Goal: Check status: Check status

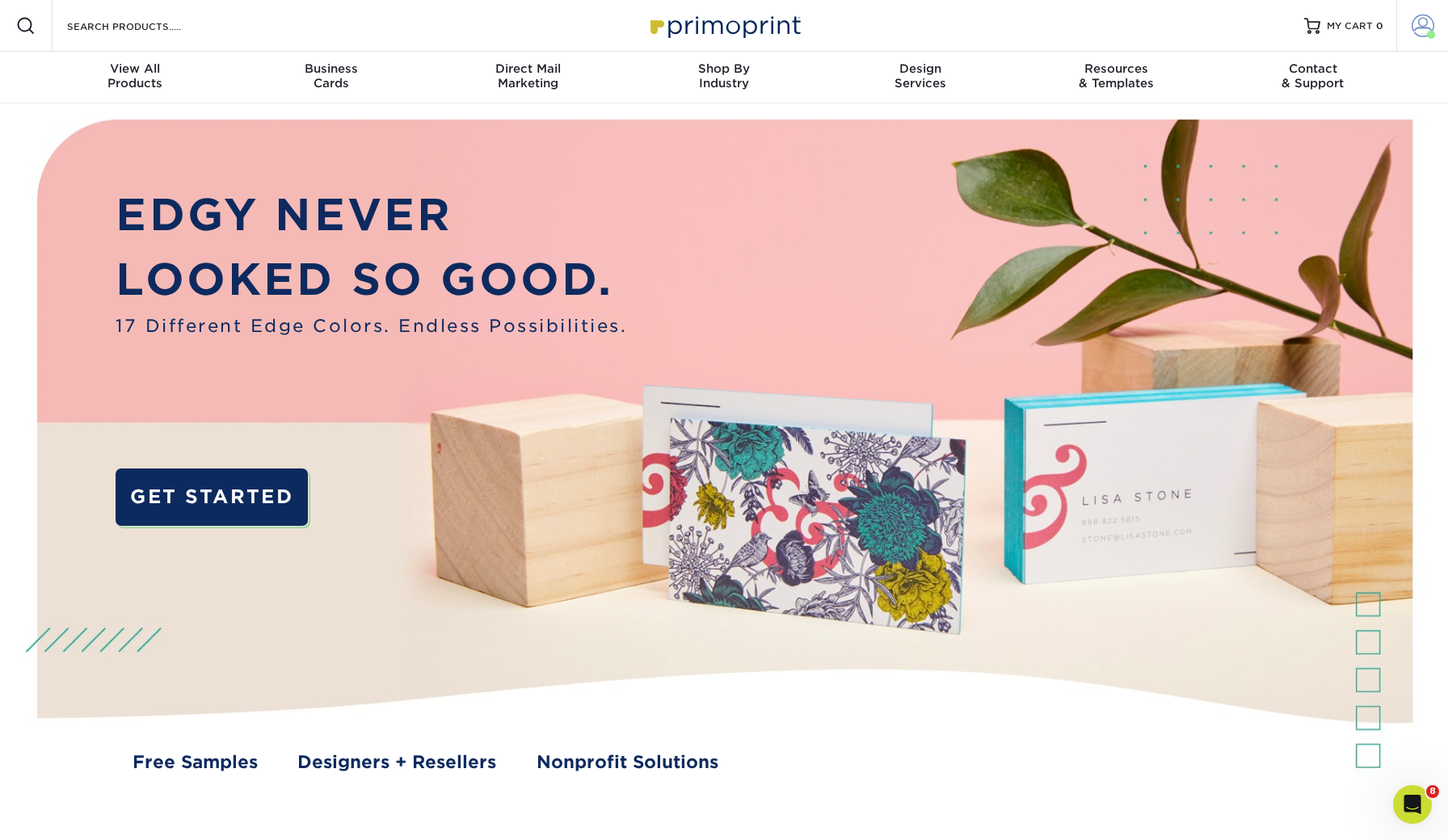
click at [1412, 30] on span at bounding box center [1423, 26] width 23 height 23
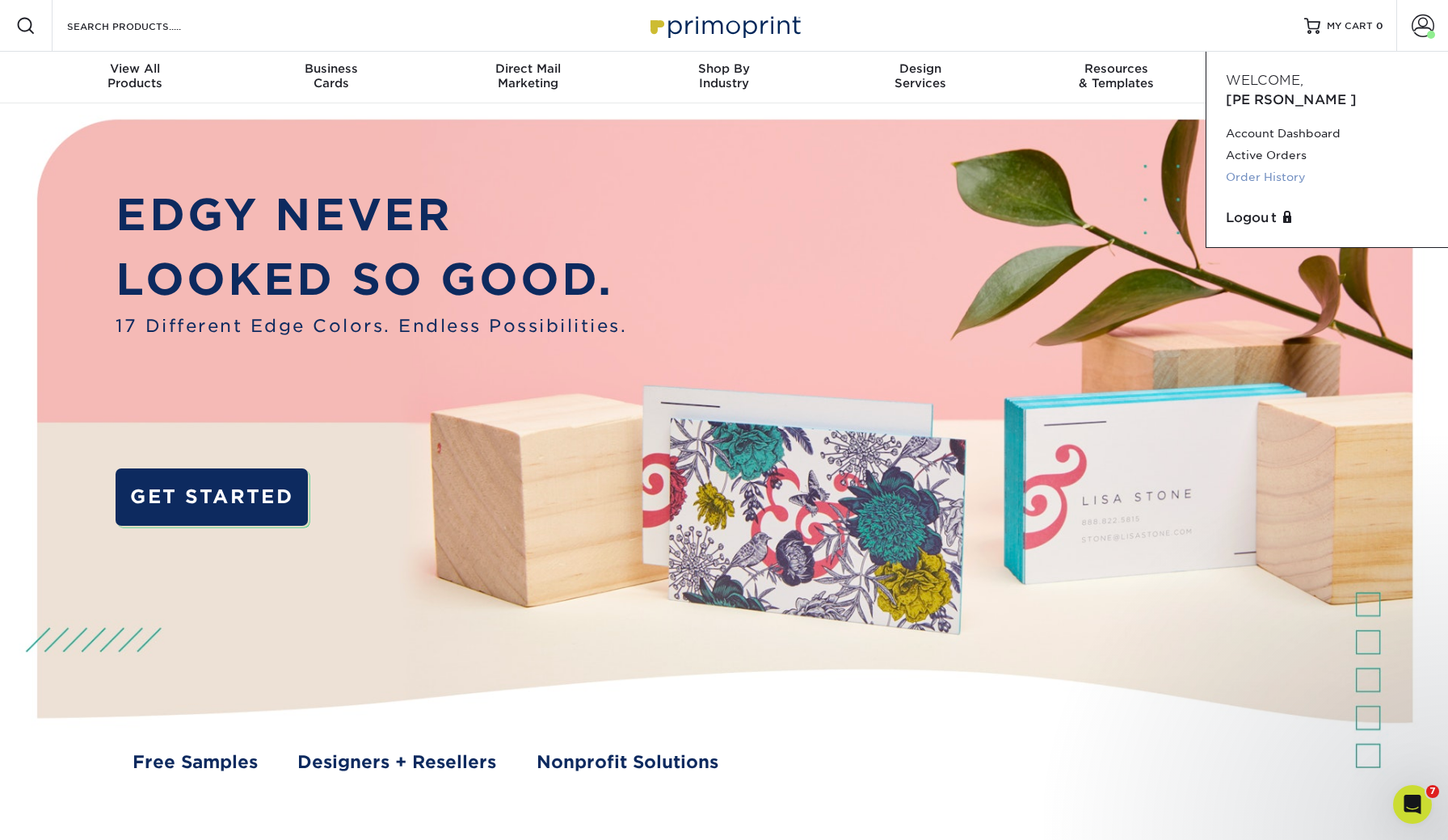
click at [1280, 166] on link "Order History" at bounding box center [1327, 177] width 203 height 22
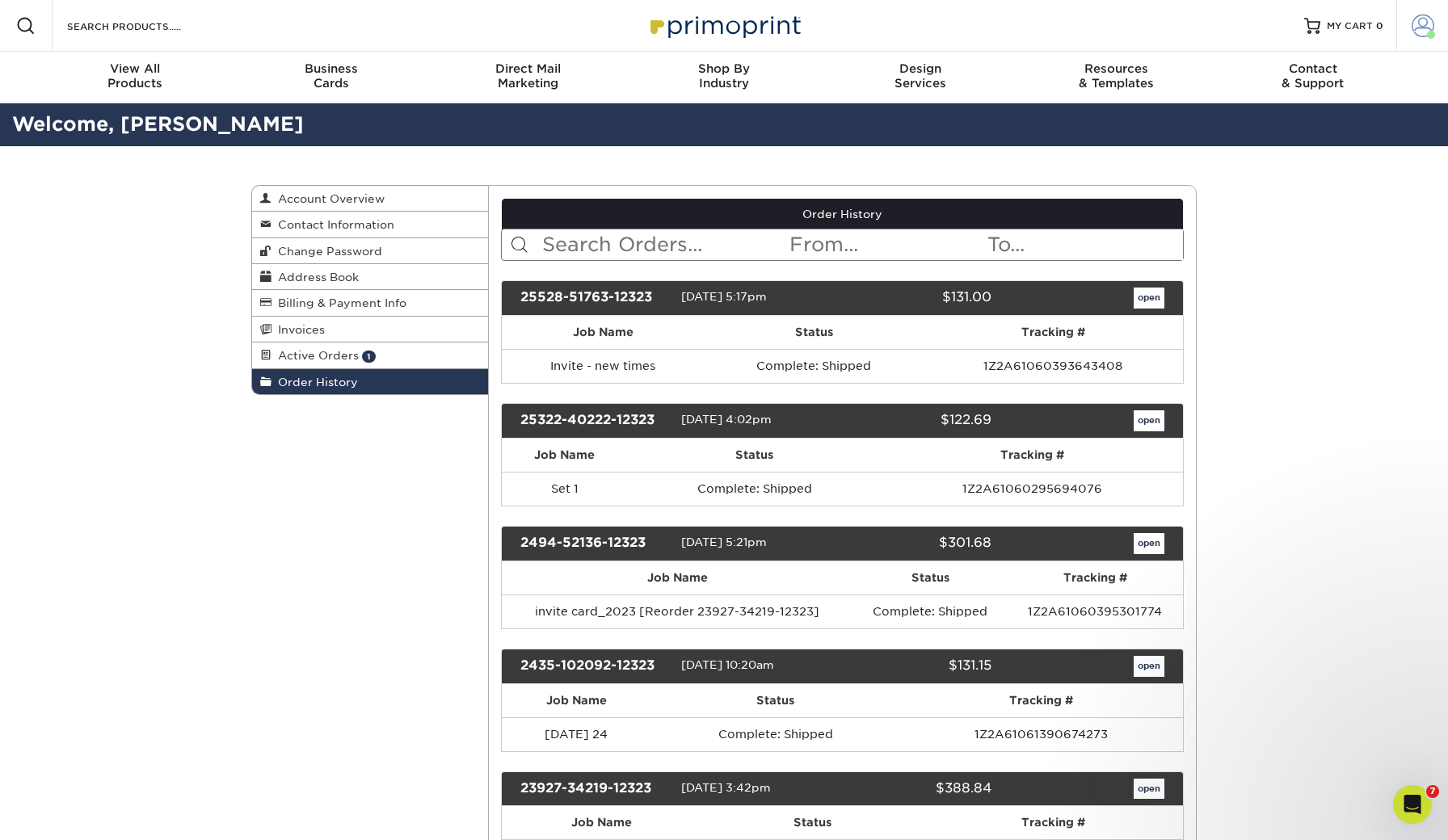
click at [1417, 30] on span at bounding box center [1423, 26] width 23 height 23
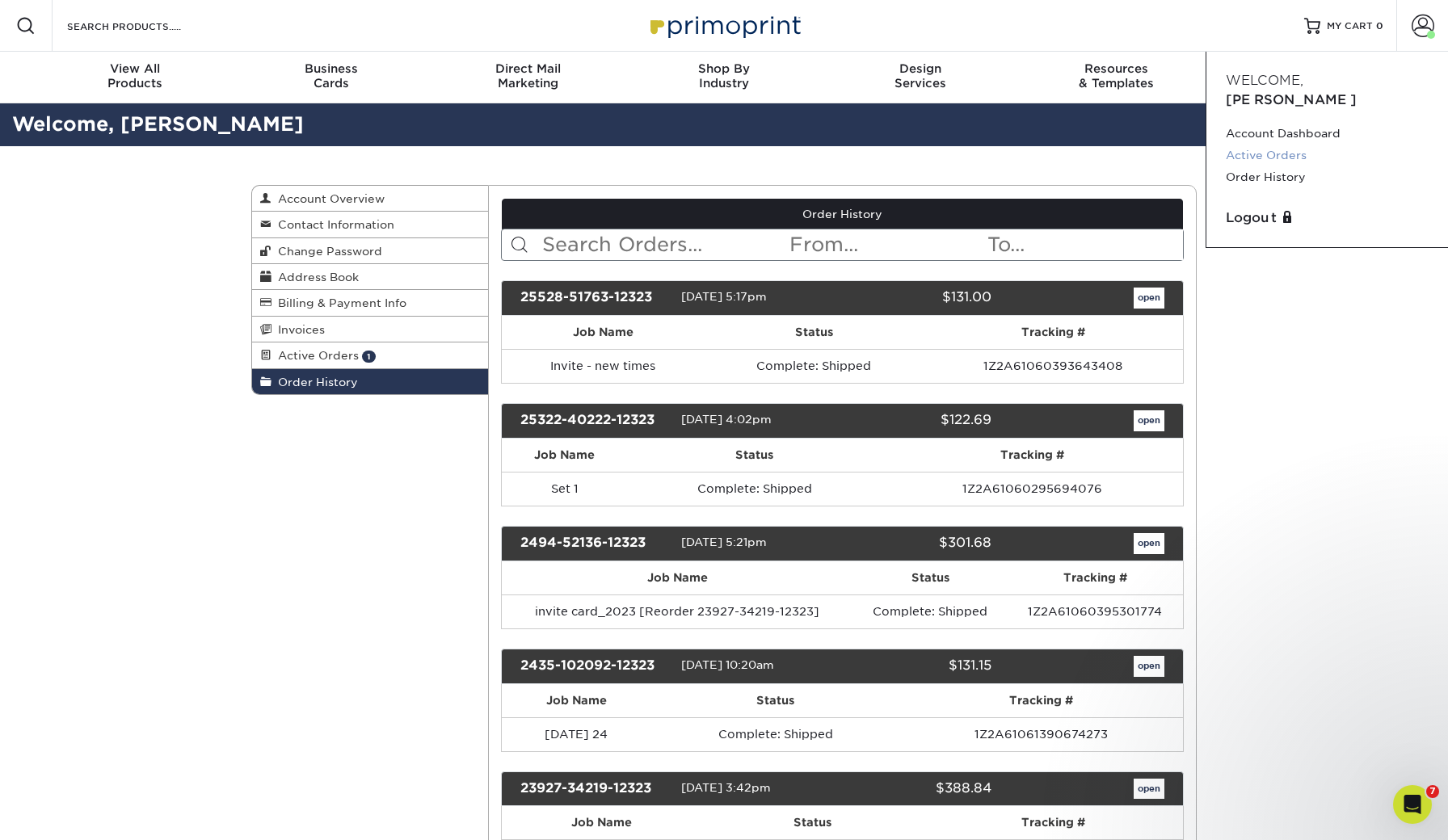
click at [1283, 145] on link "Active Orders" at bounding box center [1327, 155] width 203 height 22
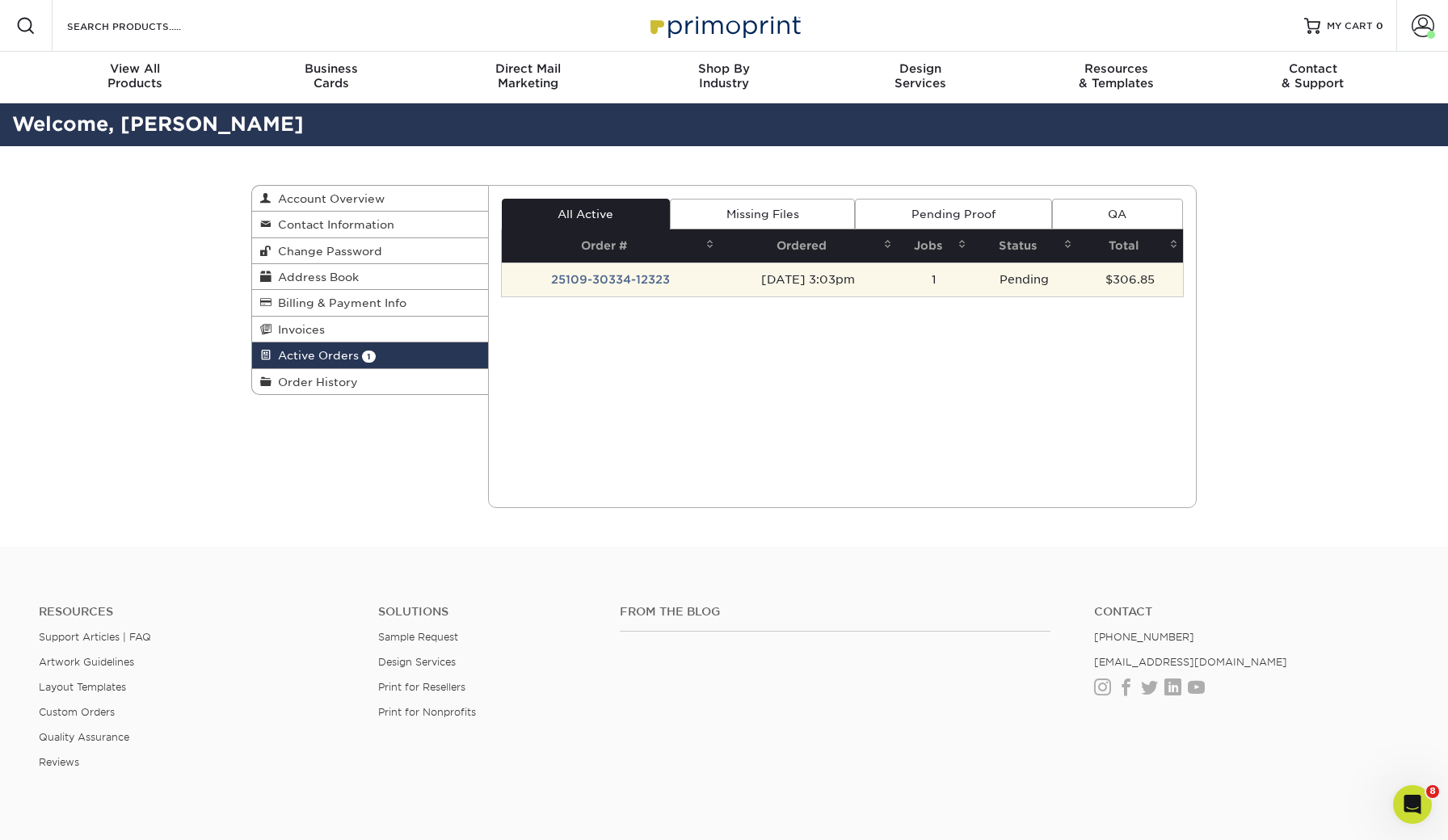
click at [649, 287] on td "25109-30334-12323" at bounding box center [611, 279] width 218 height 34
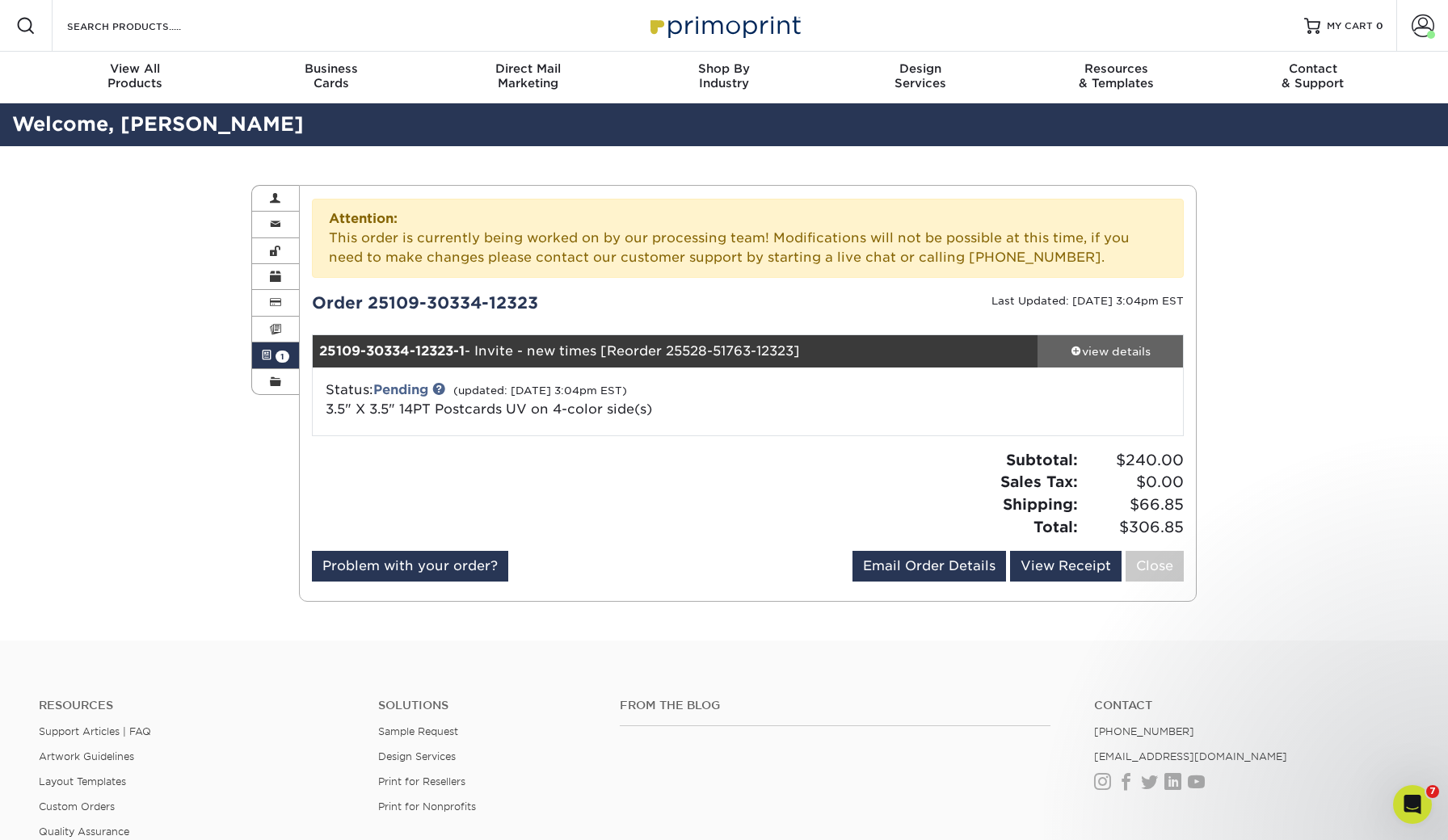
click at [1122, 351] on div "view details" at bounding box center [1110, 351] width 145 height 16
